Goal: Information Seeking & Learning: Check status

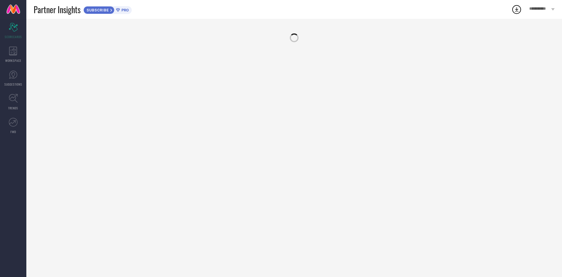
scroll to position [397, 0]
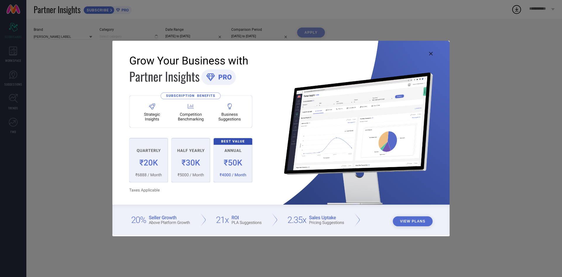
type input "All"
click at [430, 54] on icon at bounding box center [431, 54] width 4 height 4
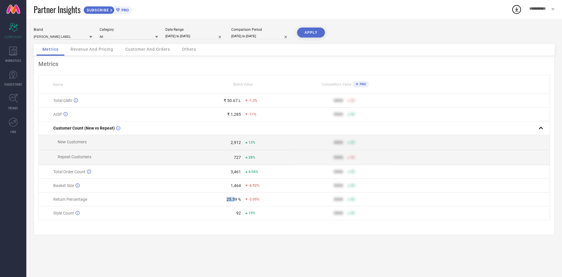
drag, startPoint x: 225, startPoint y: 218, endPoint x: 237, endPoint y: 218, distance: 12.3
type textarea "25.3"
click at [235, 201] on div "25.39 %" at bounding box center [216, 199] width 49 height 5
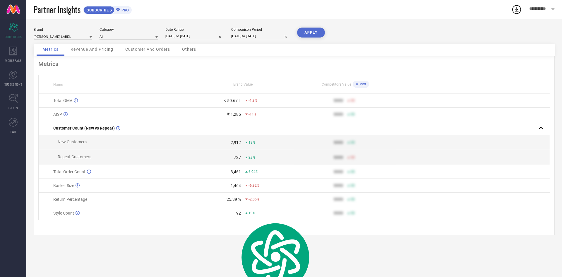
drag, startPoint x: 237, startPoint y: 217, endPoint x: 227, endPoint y: 106, distance: 111.7
click at [237, 201] on div "25.39 %" at bounding box center [234, 199] width 14 height 5
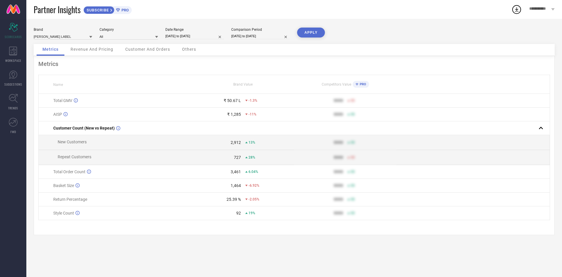
click at [203, 42] on div "Brand [PERSON_NAME] LABEL Category All Date Range [DATE] to [DATE] Comparison P…" at bounding box center [294, 36] width 521 height 16
select select "6"
select select "2025"
select select "7"
select select "2025"
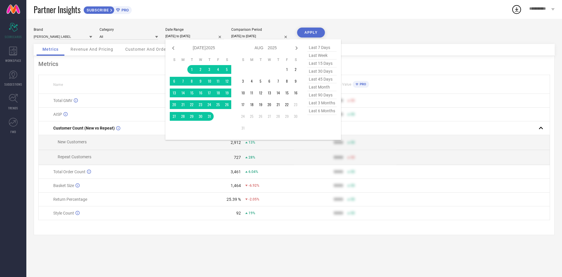
click at [204, 35] on input "[DATE] to [DATE]" at bounding box center [194, 36] width 59 height 6
click at [167, 45] on div "Jan Feb Mar Apr May Jun [DATE] Aug Sep Oct Nov [DATE] 2016 2017 2018 2019 2020 …" at bounding box center [253, 89] width 176 height 100
click at [284, 69] on td "1" at bounding box center [287, 69] width 9 height 9
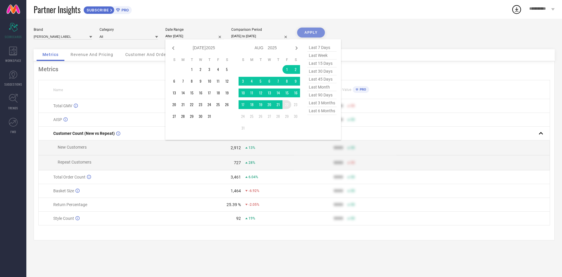
type input "[DATE] to [DATE]"
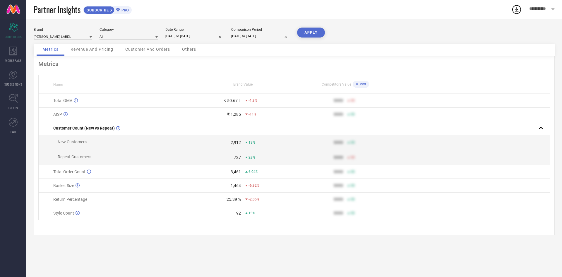
click at [319, 29] on button "APPLY" at bounding box center [311, 33] width 28 height 10
drag, startPoint x: 227, startPoint y: 215, endPoint x: 254, endPoint y: 218, distance: 27.7
click at [254, 206] on td "12.84 % -15%" at bounding box center [243, 199] width 102 height 14
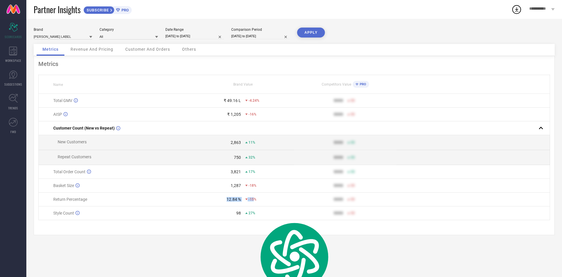
click at [254, 201] on span "-15%" at bounding box center [253, 199] width 8 height 4
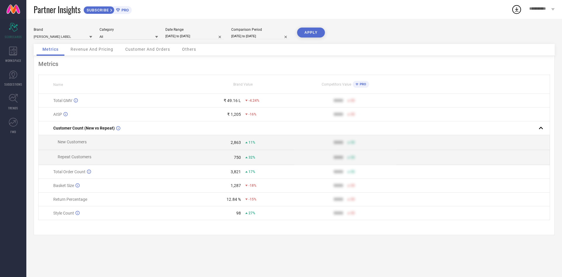
click at [208, 36] on input "[DATE] to [DATE]" at bounding box center [194, 36] width 59 height 6
select select "7"
select select "2025"
select select "8"
select select "2025"
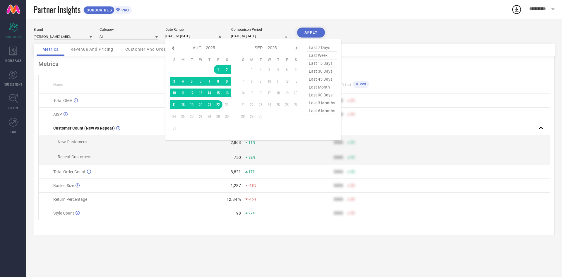
click at [175, 50] on icon at bounding box center [173, 48] width 7 height 7
select select "6"
select select "2025"
select select "7"
select select "2025"
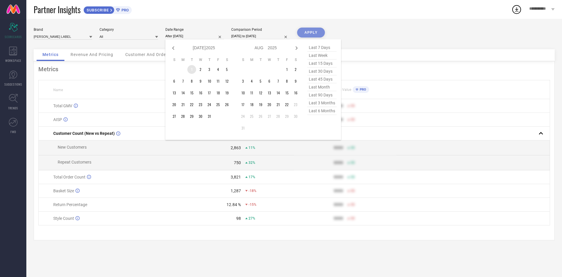
click at [195, 72] on td "1" at bounding box center [191, 69] width 9 height 9
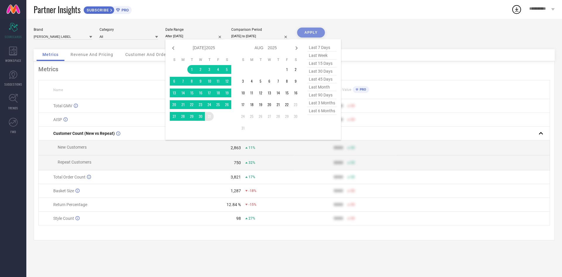
type input "[DATE] to [DATE]"
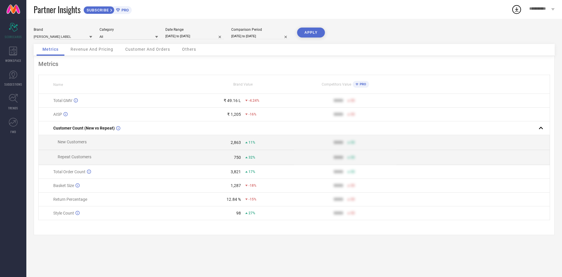
click at [317, 30] on button "APPLY" at bounding box center [311, 33] width 28 height 10
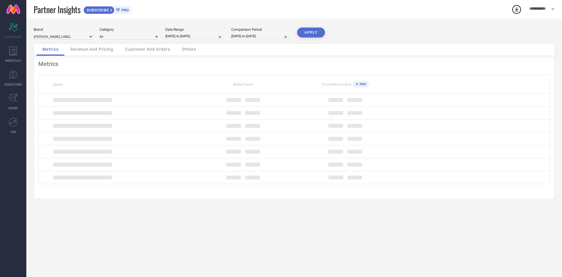
select select "6"
select select "2025"
select select "7"
select select "2025"
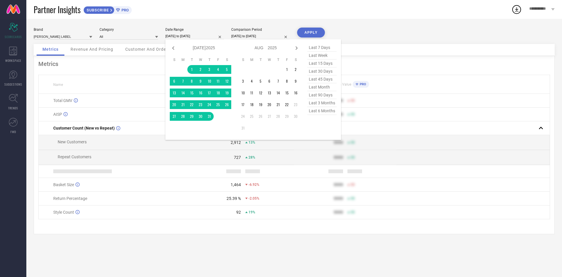
click at [199, 37] on input "[DATE] to [DATE]" at bounding box center [194, 36] width 59 height 6
click at [170, 50] on icon at bounding box center [173, 48] width 7 height 7
select select "5"
select select "2025"
select select "6"
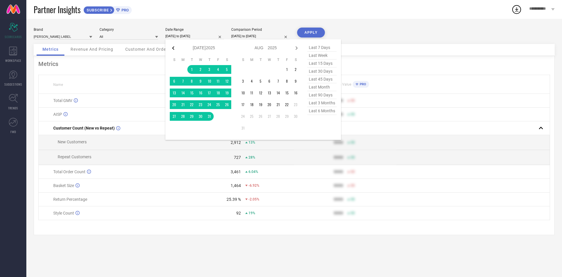
select select "2025"
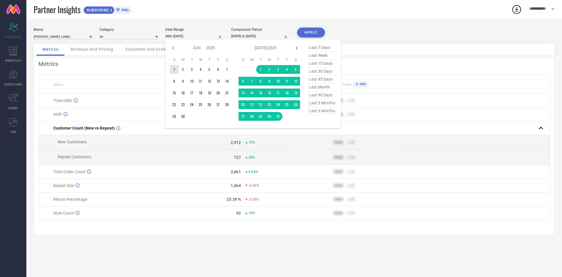
click at [175, 70] on td "1" at bounding box center [174, 69] width 9 height 9
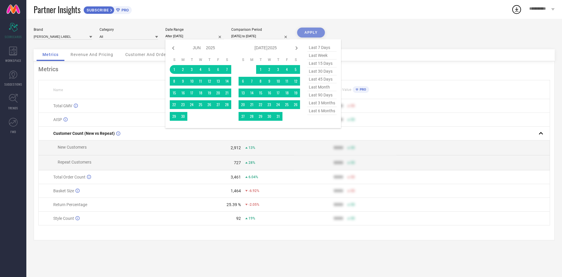
click at [187, 120] on td at bounding box center [191, 116] width 9 height 9
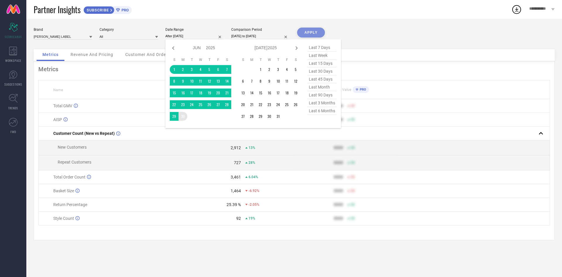
type input "[DATE] to [DATE]"
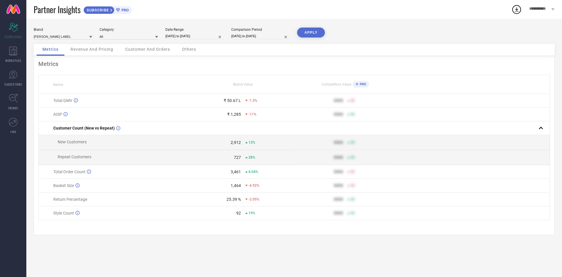
click at [321, 32] on button "APPLY" at bounding box center [311, 33] width 28 height 10
click at [193, 40] on div "Date Range [DATE] to [DATE]" at bounding box center [194, 34] width 59 height 12
click at [201, 39] on input "[DATE] to [DATE]" at bounding box center [194, 36] width 59 height 6
select select "5"
select select "2025"
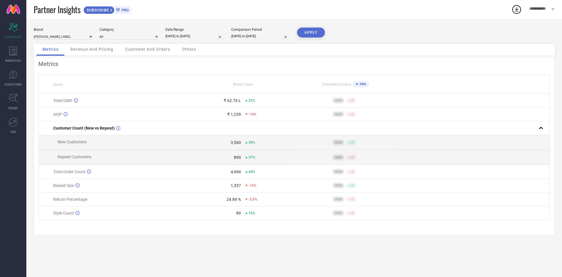
select select "6"
select select "2025"
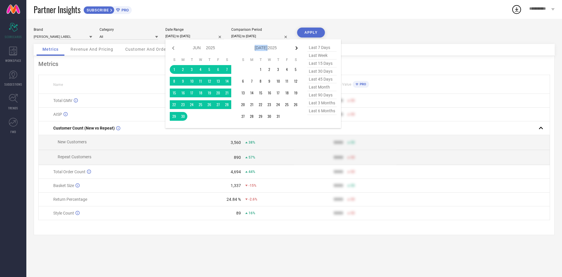
click at [293, 47] on div "Jan Feb Mar Apr May Jun [DATE] Aug Sep Oct Nov [DATE] 2016 2017 2018 2019 2020 …" at bounding box center [269, 48] width 61 height 8
click at [295, 47] on icon at bounding box center [296, 48] width 7 height 7
select select "6"
select select "2025"
select select "7"
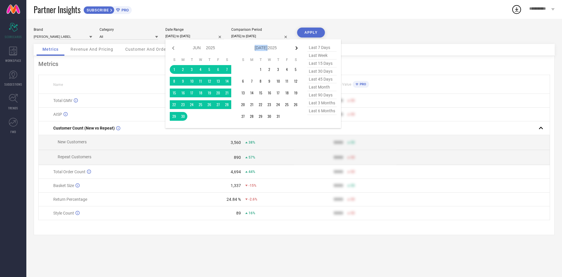
select select "2025"
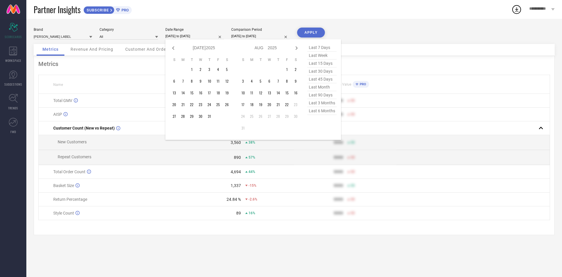
drag, startPoint x: 282, startPoint y: 73, endPoint x: 287, endPoint y: 73, distance: 5.0
click at [285, 73] on tr "1 2" at bounding box center [269, 69] width 61 height 9
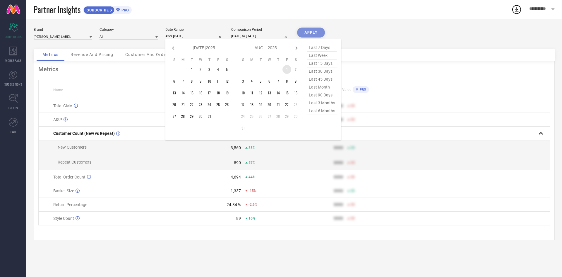
click at [287, 73] on td "1" at bounding box center [287, 69] width 9 height 9
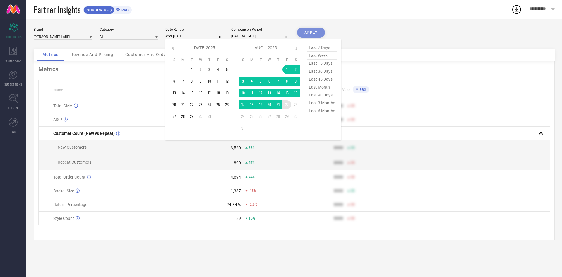
type input "[DATE] to [DATE]"
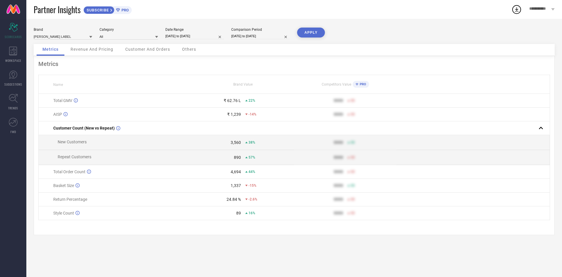
click at [308, 37] on button "APPLY" at bounding box center [311, 33] width 28 height 10
